Goal: Information Seeking & Learning: Find specific fact

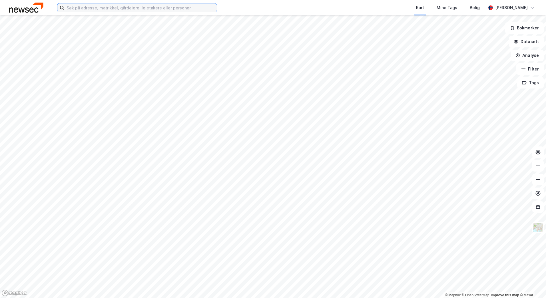
click at [105, 6] on input at bounding box center [140, 7] width 153 height 9
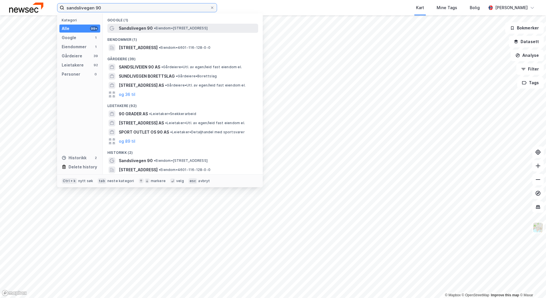
type input "sandslivegen 90"
click at [147, 28] on span "Sandslivegen 90" at bounding box center [136, 28] width 34 height 7
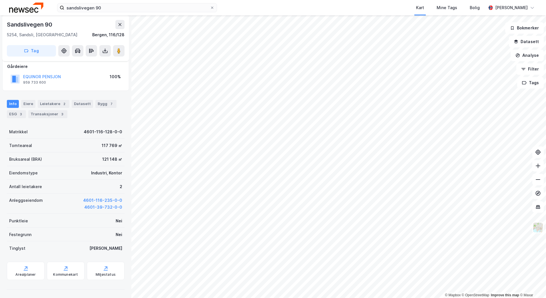
scroll to position [33, 0]
click at [109, 103] on div "7" at bounding box center [112, 104] width 6 height 6
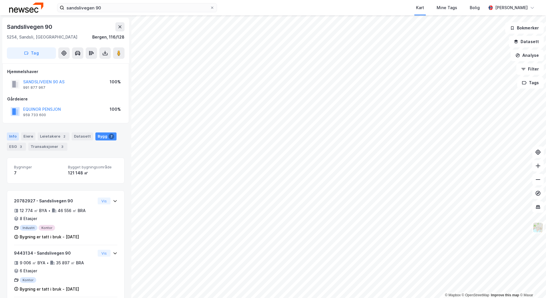
click at [13, 137] on div "Info" at bounding box center [13, 137] width 12 height 8
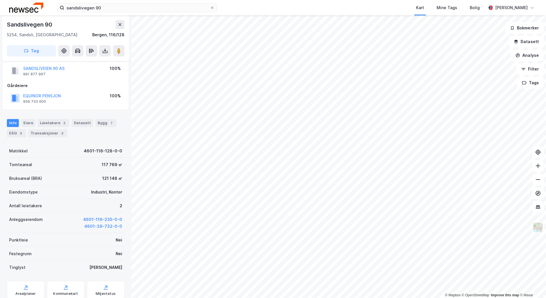
scroll to position [5, 0]
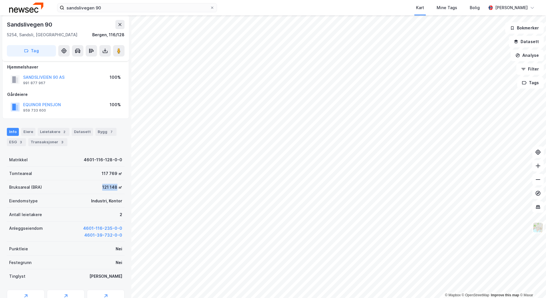
drag, startPoint x: 97, startPoint y: 187, endPoint x: 113, endPoint y: 188, distance: 15.4
click at [113, 188] on div "Bruksareal (BRA) 121 148 ㎡" at bounding box center [66, 188] width 118 height 14
copy div "121 148"
